Goal: Find specific page/section: Find specific page/section

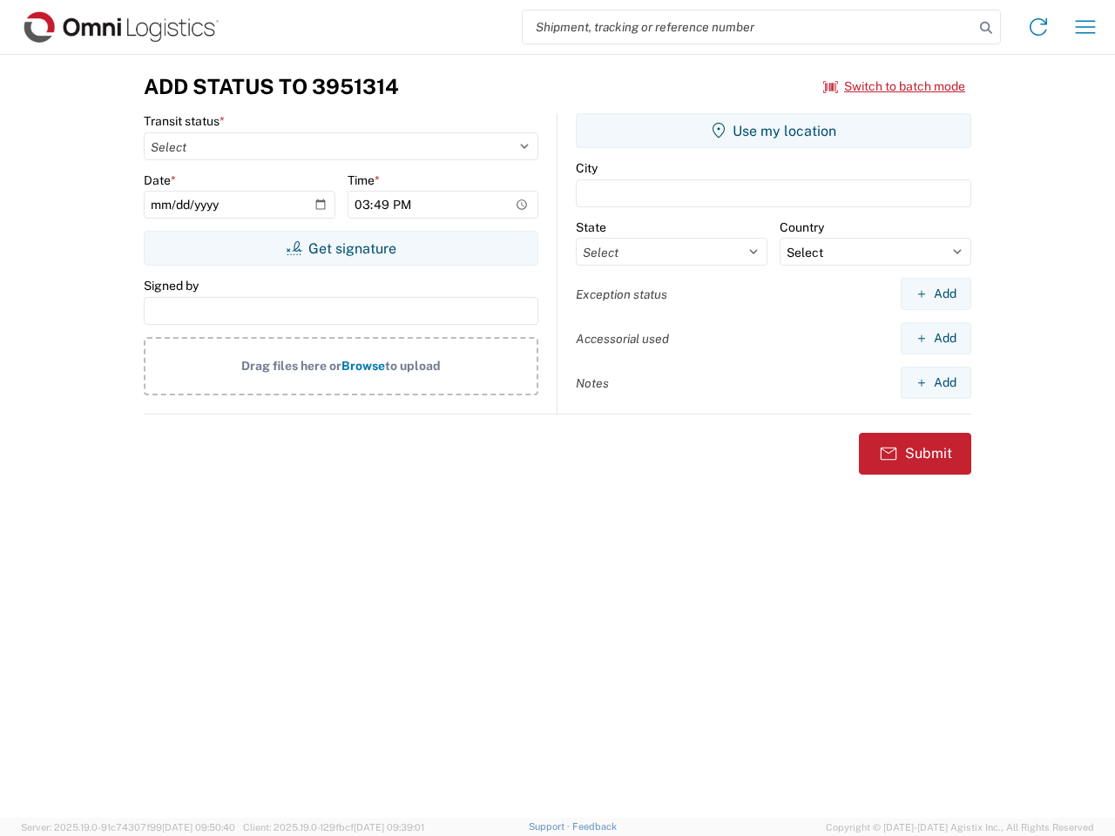
click at [748, 27] on input "search" at bounding box center [748, 26] width 451 height 33
click at [986, 28] on icon at bounding box center [986, 28] width 24 height 24
click at [1038, 27] on icon at bounding box center [1038, 27] width 28 height 28
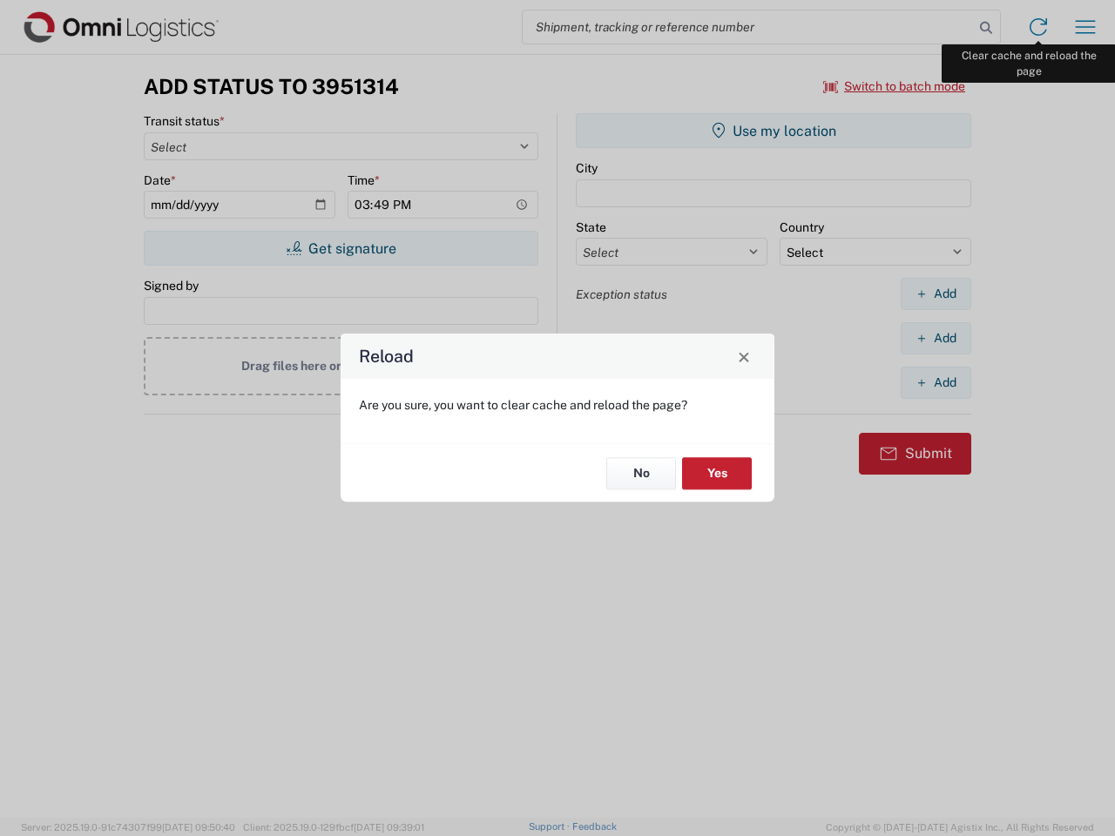
click at [1085, 27] on div "Reload Are you sure, you want to clear cache and reload the page? No Yes" at bounding box center [557, 418] width 1115 height 836
click at [894, 86] on div "Reload Are you sure, you want to clear cache and reload the page? No Yes" at bounding box center [557, 418] width 1115 height 836
click at [341, 248] on div "Reload Are you sure, you want to clear cache and reload the page? No Yes" at bounding box center [557, 418] width 1115 height 836
click at [773, 131] on div "Reload Are you sure, you want to clear cache and reload the page? No Yes" at bounding box center [557, 418] width 1115 height 836
click at [935, 293] on div "Reload Are you sure, you want to clear cache and reload the page? No Yes" at bounding box center [557, 418] width 1115 height 836
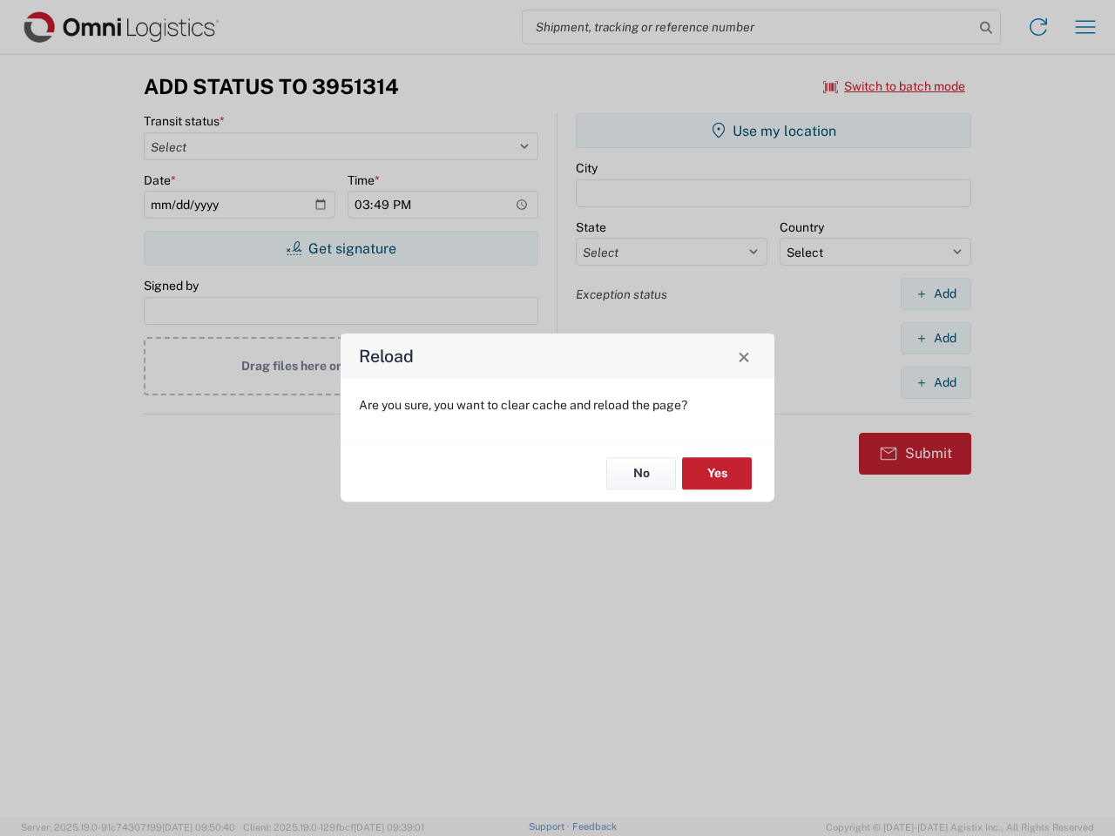
click at [935, 338] on div "Reload Are you sure, you want to clear cache and reload the page? No Yes" at bounding box center [557, 418] width 1115 height 836
click at [935, 382] on div "Reload Are you sure, you want to clear cache and reload the page? No Yes" at bounding box center [557, 418] width 1115 height 836
